Goal: Transaction & Acquisition: Purchase product/service

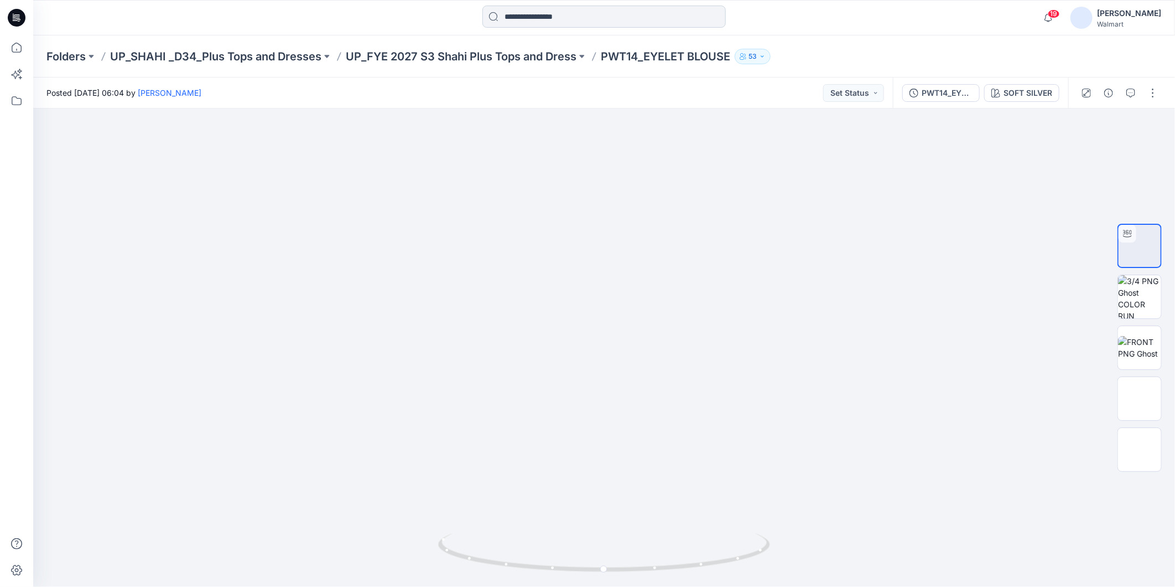
click at [540, 14] on input at bounding box center [604, 17] width 243 height 22
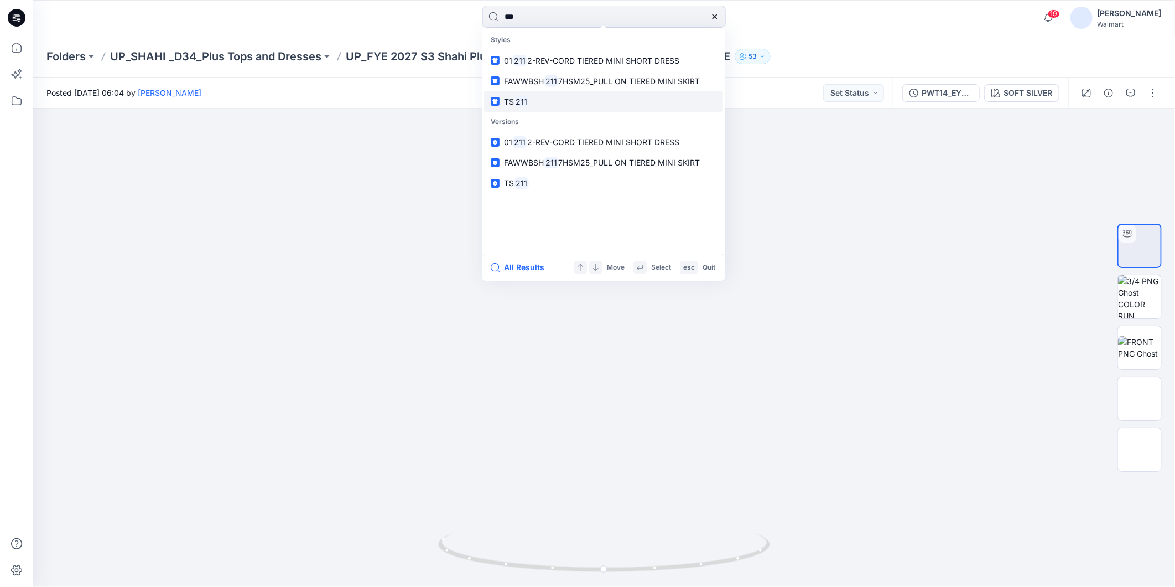
type input "***"
click at [524, 100] on mark "211" at bounding box center [521, 101] width 15 height 13
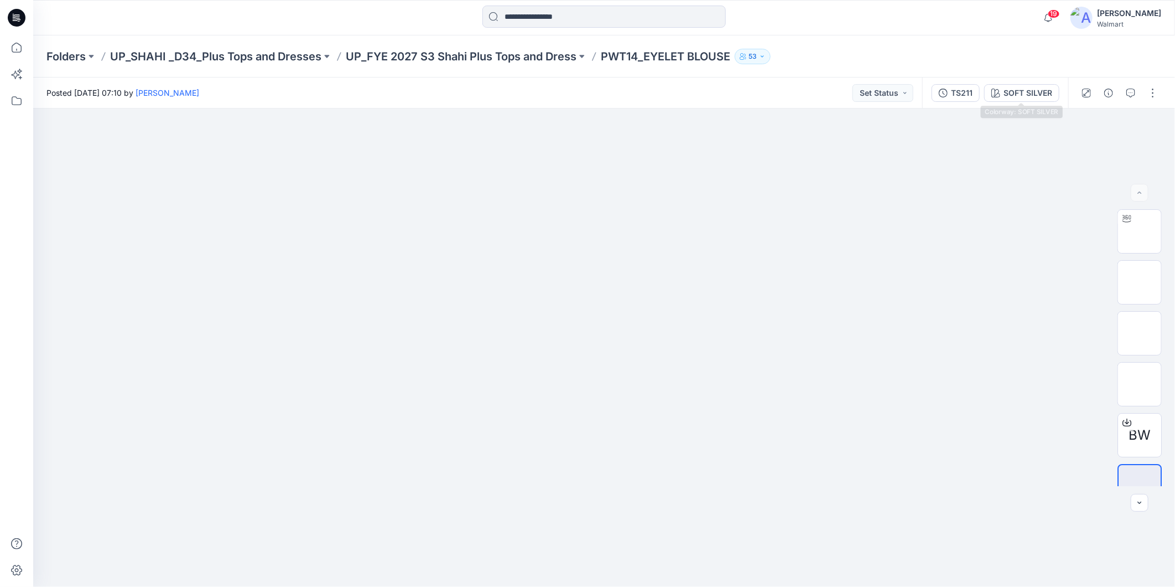
click at [1025, 84] on button "SOFT SILVER" at bounding box center [1021, 93] width 75 height 18
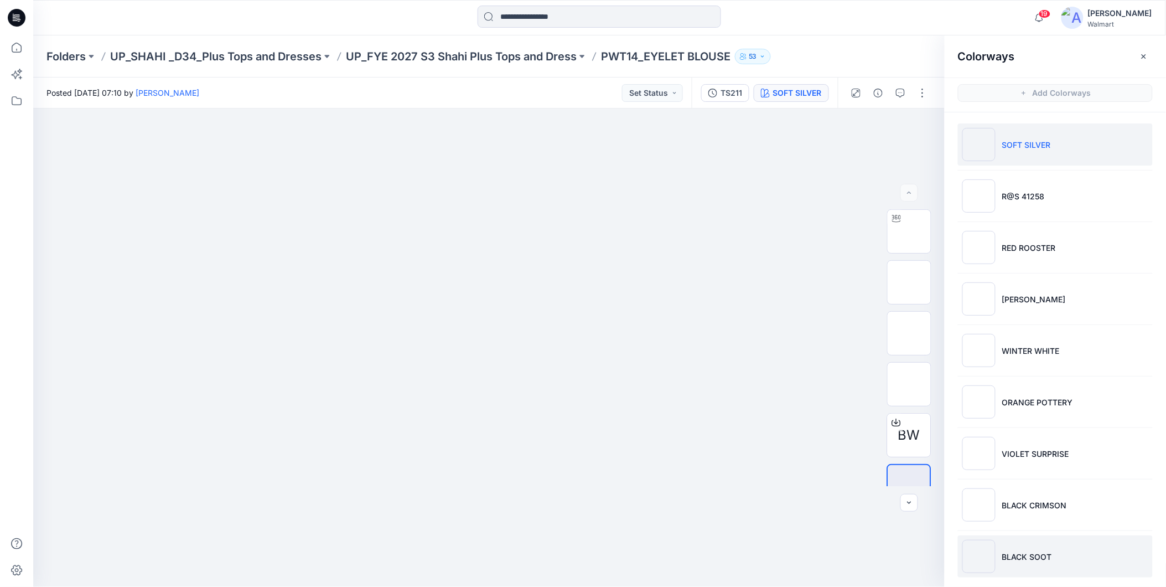
click at [1045, 555] on p "BLACK SOOT" at bounding box center [1027, 557] width 50 height 12
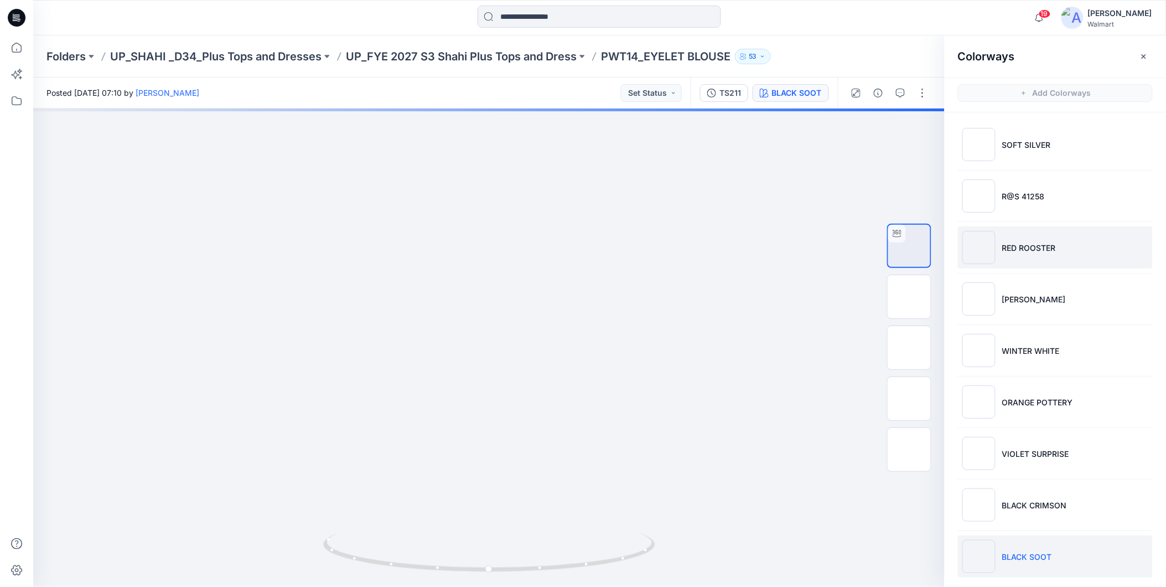
click at [1028, 255] on li "RED ROOSTER" at bounding box center [1055, 247] width 195 height 42
